Goal: Information Seeking & Learning: Learn about a topic

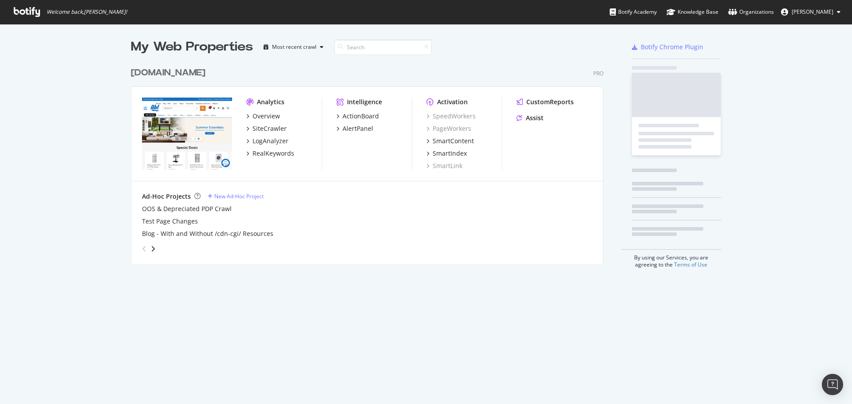
scroll to position [202, 473]
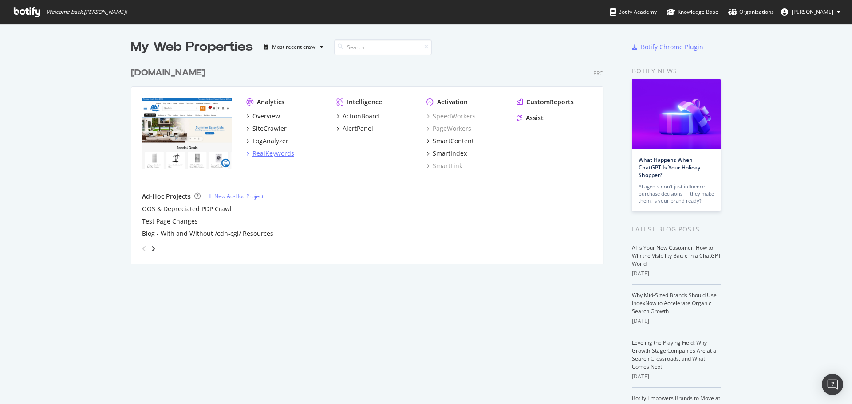
click at [257, 152] on div "RealKeywords" at bounding box center [274, 153] width 42 height 9
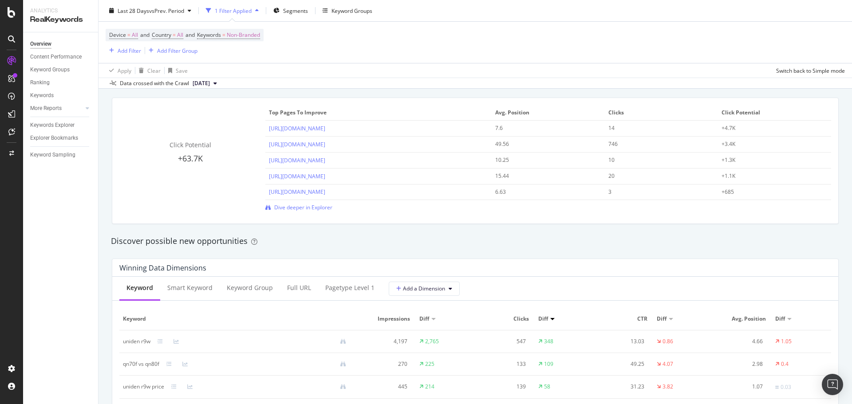
scroll to position [710, 0]
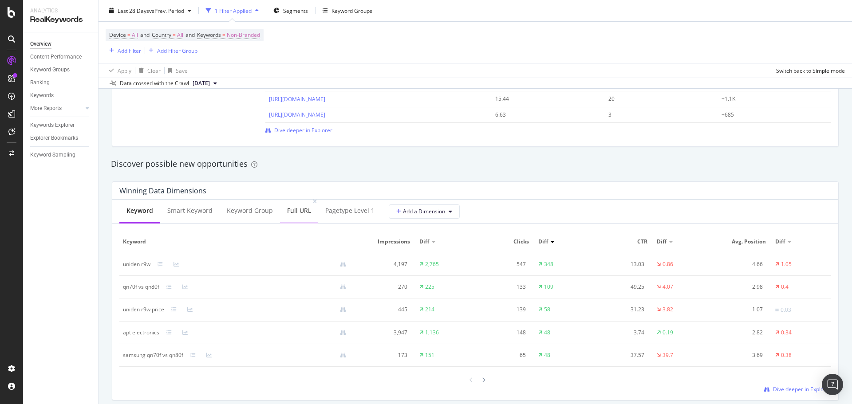
click at [304, 208] on div "Full URL" at bounding box center [299, 210] width 24 height 9
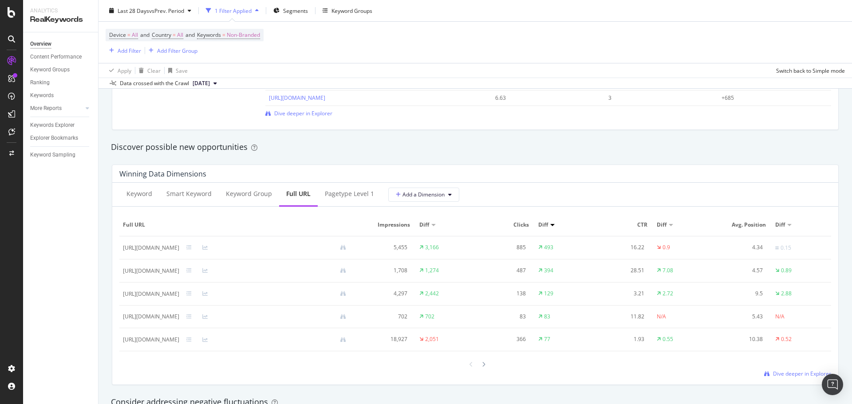
scroll to position [755, 0]
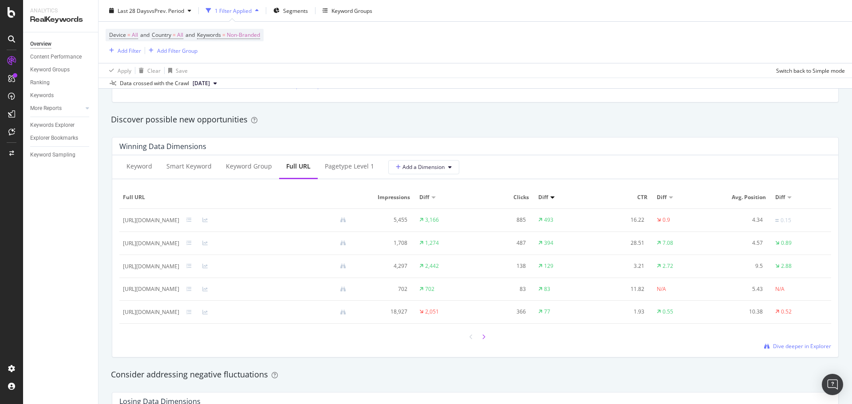
click at [482, 338] on icon at bounding box center [484, 337] width 4 height 5
click at [415, 173] on button "Add a Dimension" at bounding box center [423, 167] width 71 height 14
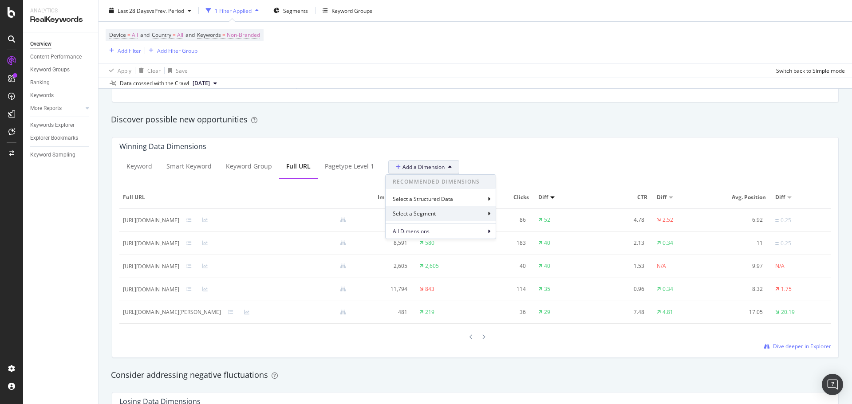
click at [490, 213] on icon at bounding box center [489, 213] width 3 height 5
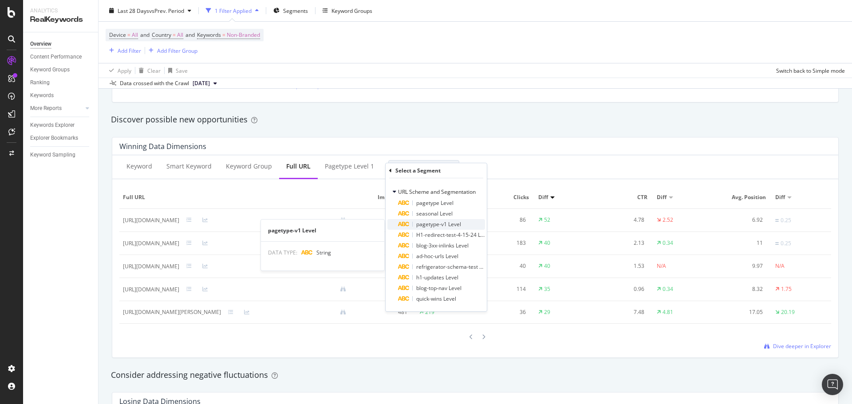
scroll to position [799, 0]
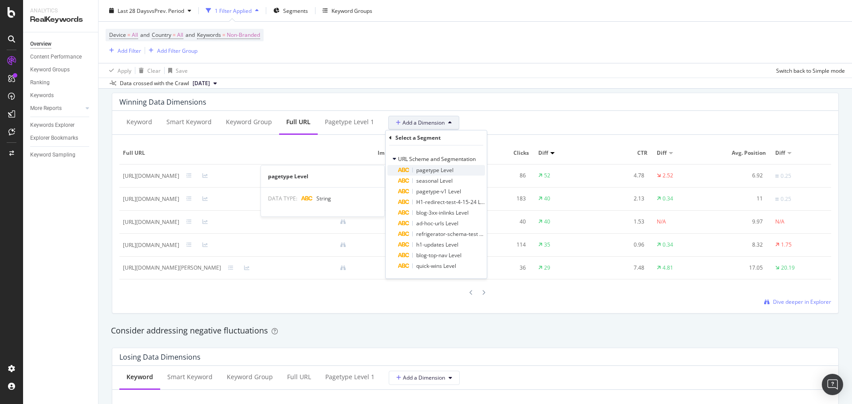
click at [428, 169] on span "pagetype Level" at bounding box center [434, 170] width 37 height 8
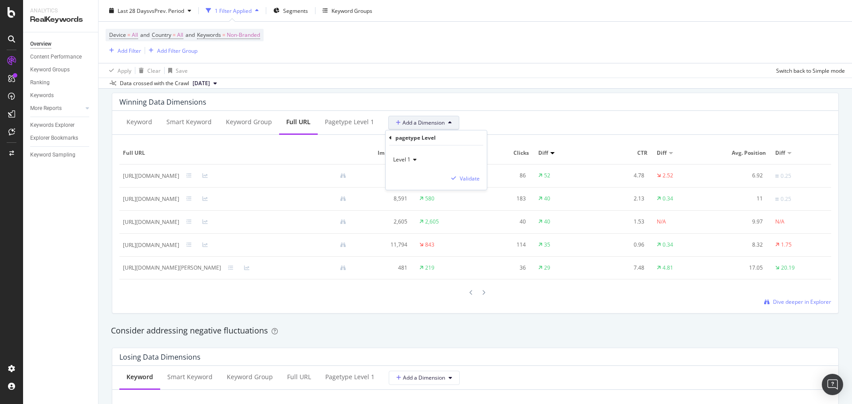
click at [412, 161] on icon at bounding box center [414, 159] width 6 height 5
click at [524, 98] on div "Winning Data Dimensions" at bounding box center [473, 102] width 708 height 9
click at [419, 122] on span "Add a Dimension" at bounding box center [420, 123] width 49 height 8
click at [489, 185] on icon at bounding box center [489, 187] width 3 height 5
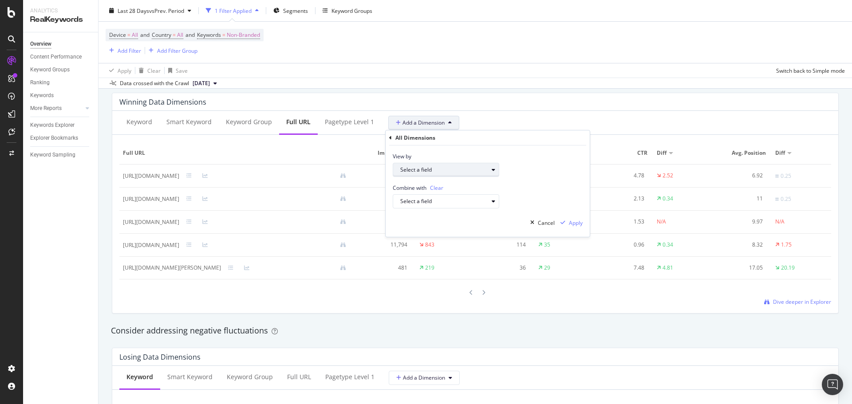
click at [481, 170] on div "Select a field" at bounding box center [444, 169] width 88 height 5
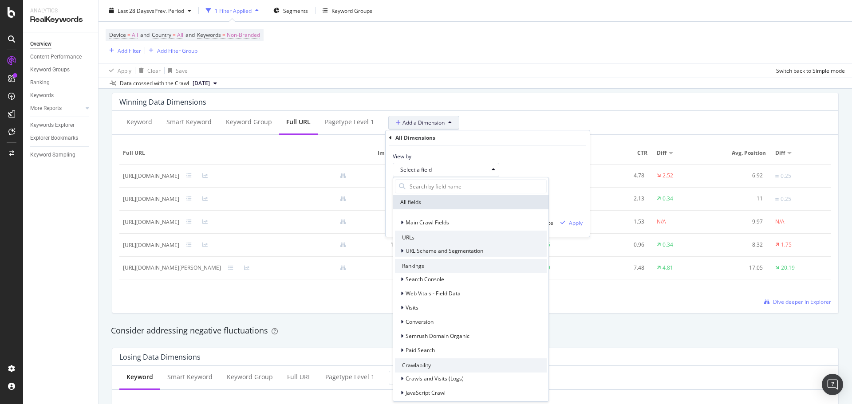
click at [403, 250] on icon at bounding box center [402, 251] width 3 height 5
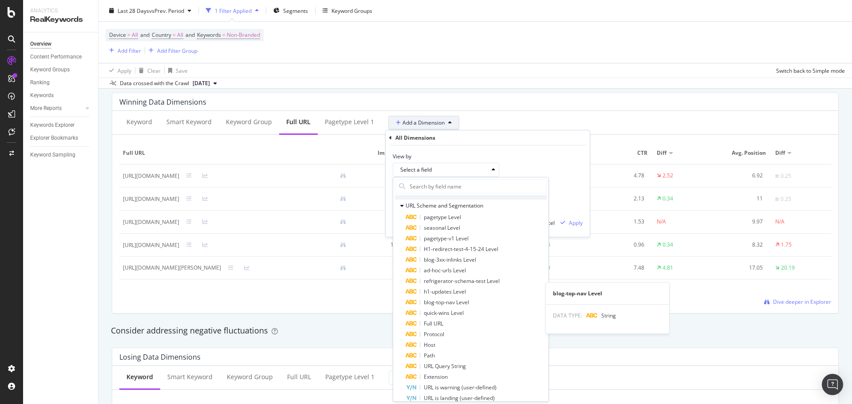
scroll to position [44, 0]
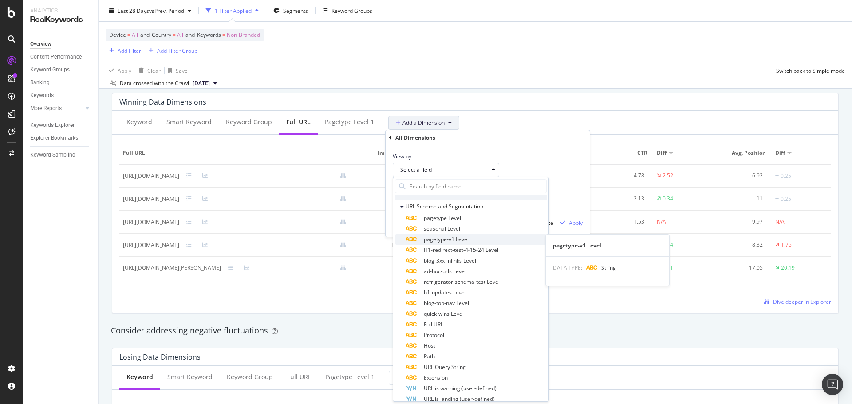
click at [435, 241] on span "pagetype-v1 Level" at bounding box center [446, 240] width 45 height 8
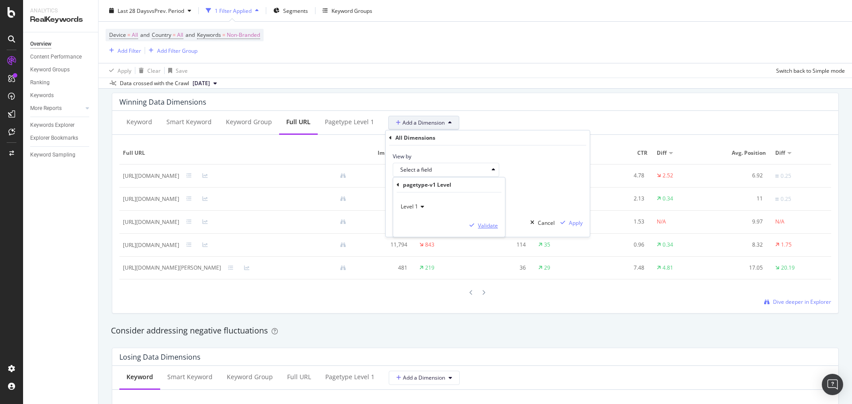
click at [483, 226] on div "Validate" at bounding box center [488, 226] width 20 height 8
click at [547, 224] on div "Cancel" at bounding box center [546, 223] width 17 height 8
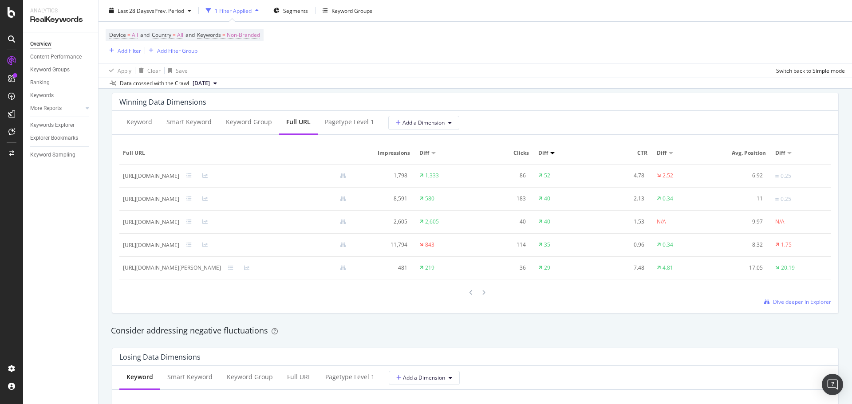
click at [510, 99] on div "Winning Data Dimensions" at bounding box center [473, 102] width 708 height 9
click at [482, 295] on icon at bounding box center [484, 292] width 4 height 5
click at [482, 293] on icon at bounding box center [484, 292] width 4 height 5
click at [482, 292] on icon at bounding box center [484, 292] width 4 height 5
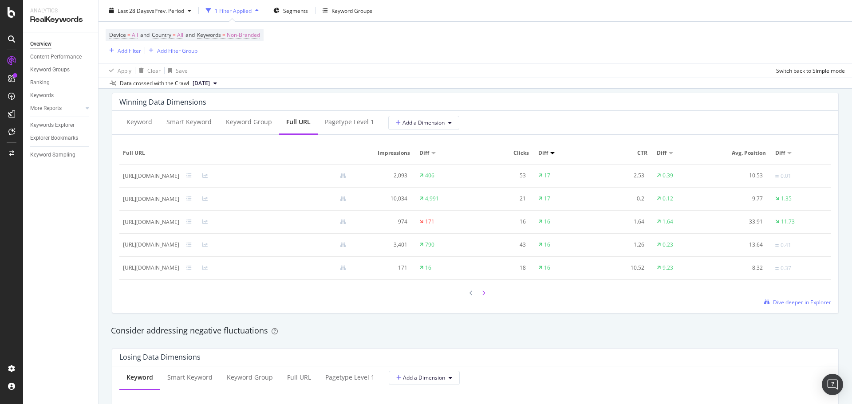
click at [482, 291] on icon at bounding box center [484, 293] width 4 height 5
click at [483, 294] on div at bounding box center [484, 293] width 8 height 12
click at [482, 291] on icon at bounding box center [484, 292] width 4 height 5
click at [482, 292] on icon at bounding box center [484, 292] width 4 height 5
click at [480, 289] on div at bounding box center [484, 293] width 8 height 12
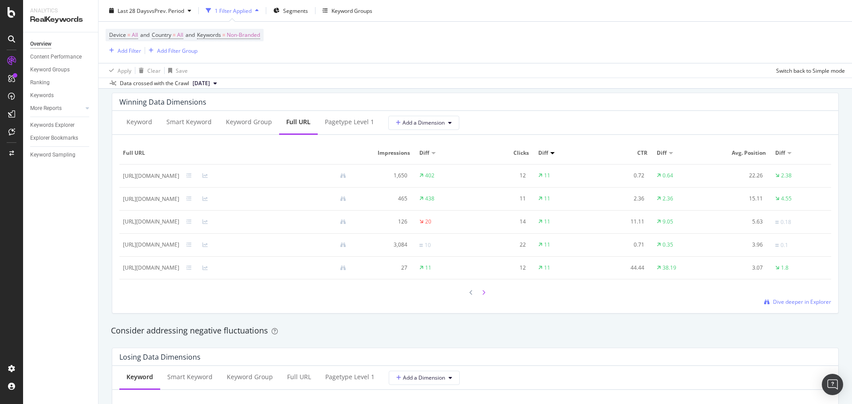
click at [482, 291] on icon at bounding box center [484, 292] width 4 height 5
